Goal: Transaction & Acquisition: Book appointment/travel/reservation

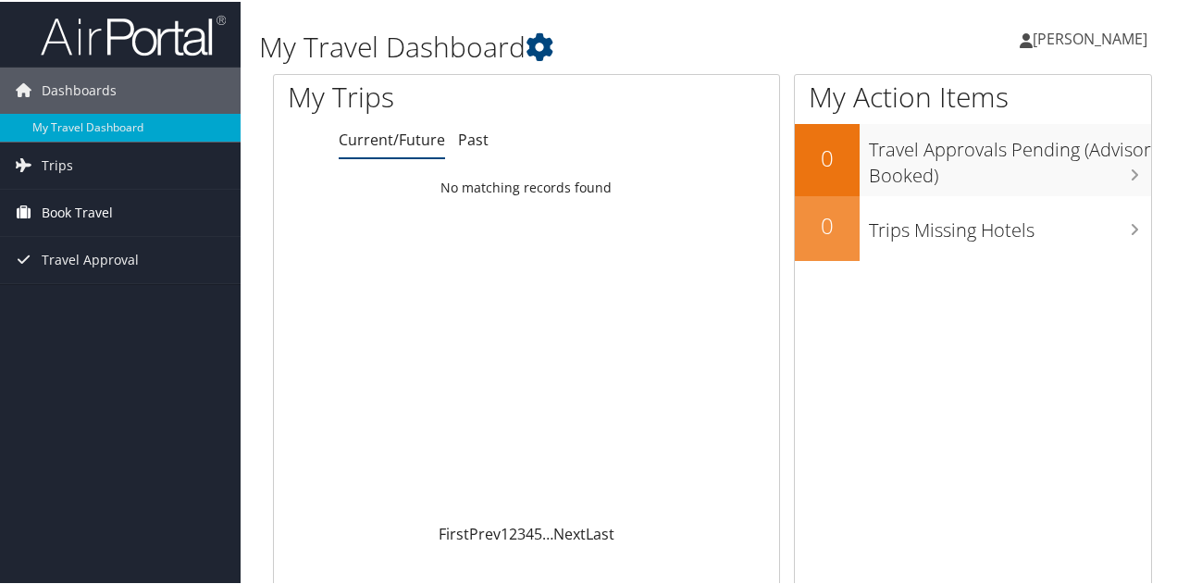
click at [70, 213] on span "Book Travel" at bounding box center [77, 211] width 71 height 46
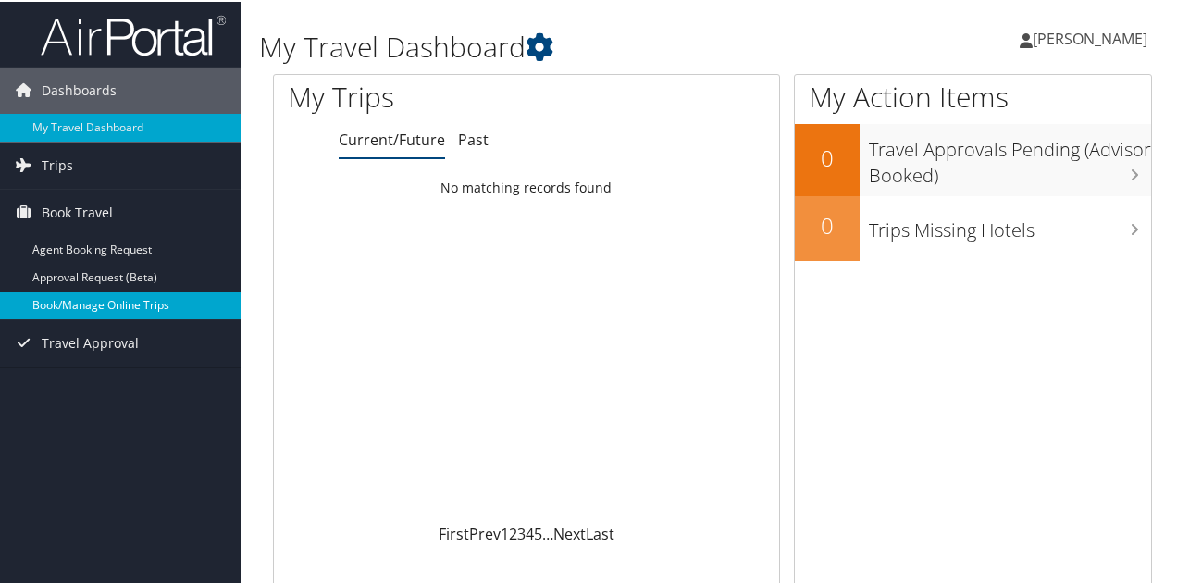
click at [91, 308] on link "Book/Manage Online Trips" at bounding box center [120, 304] width 241 height 28
click at [94, 296] on link "Book/Manage Online Trips" at bounding box center [120, 304] width 241 height 28
